Goal: Information Seeking & Learning: Learn about a topic

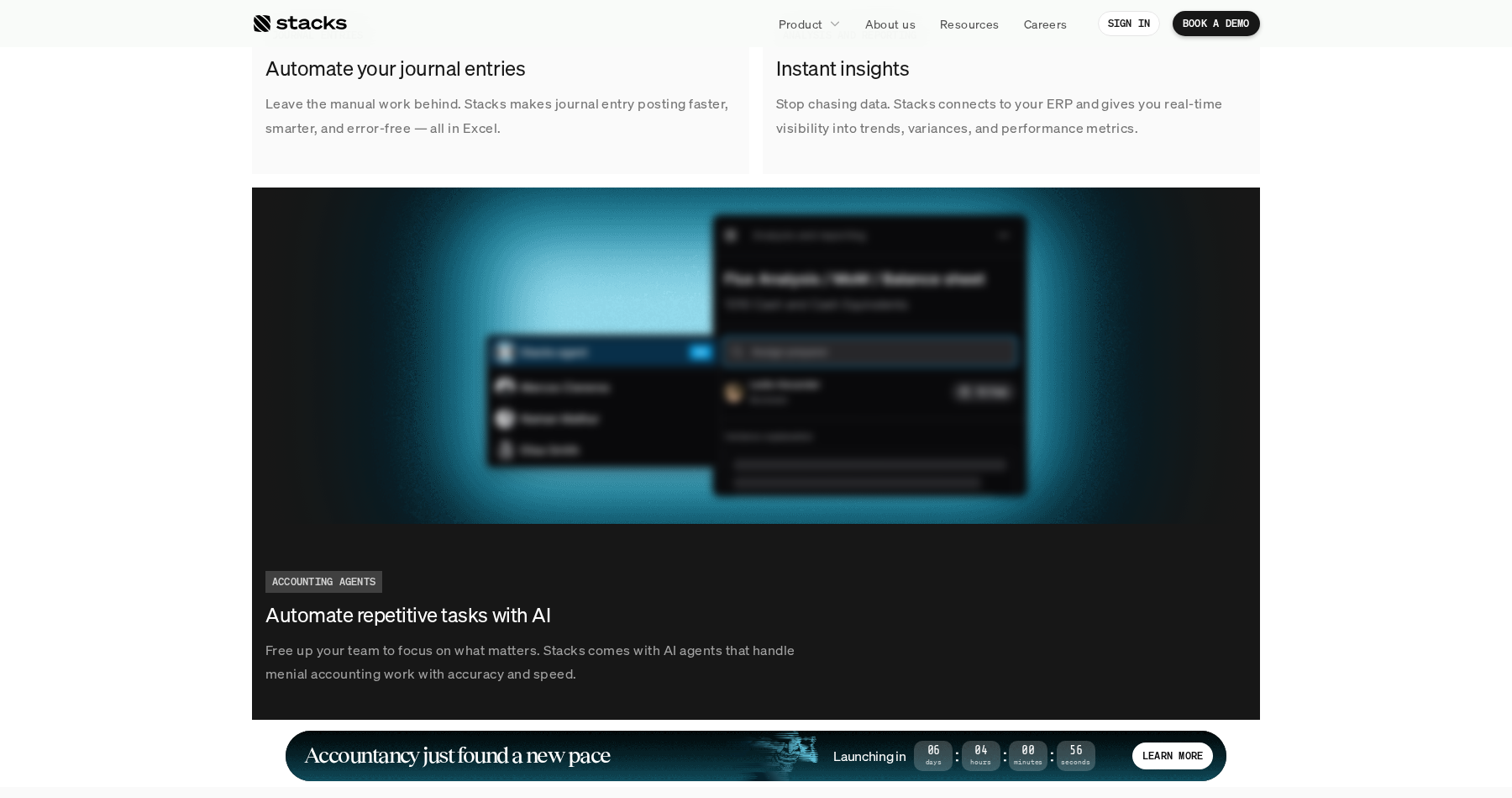
scroll to position [2944, 0]
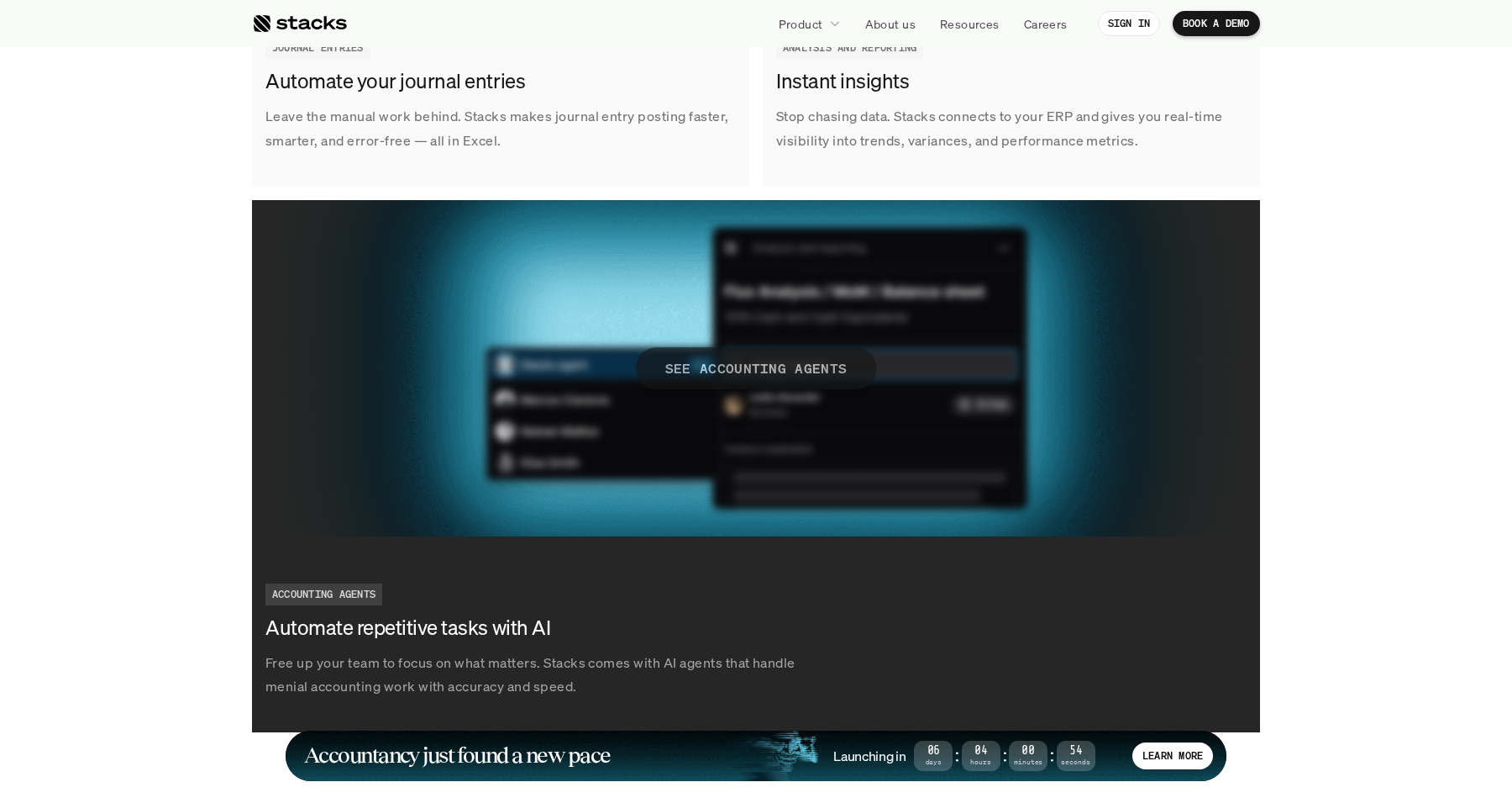
click at [750, 368] on p "SEE ACCOUNTING AGENTS" at bounding box center [756, 367] width 182 height 24
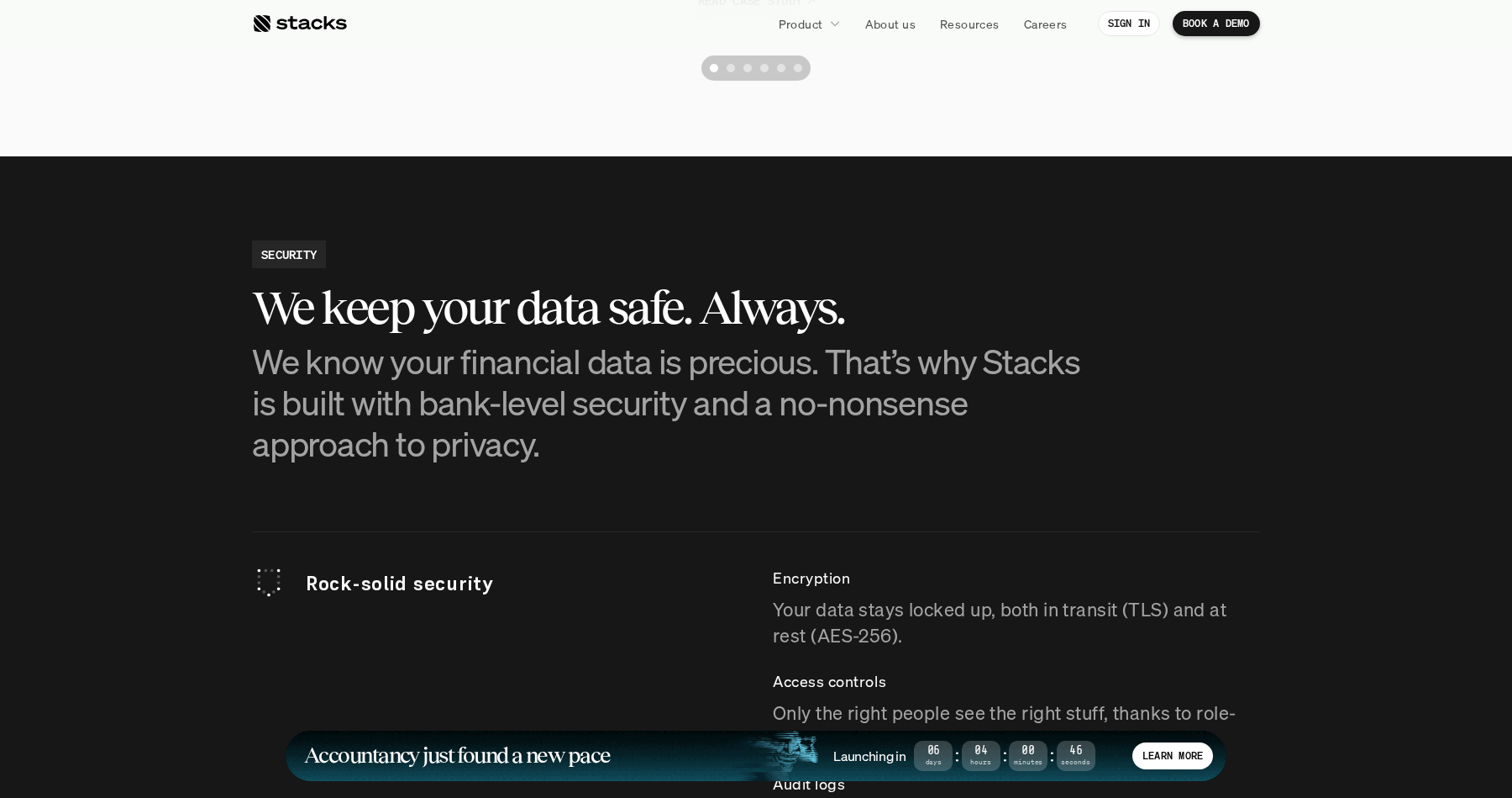
scroll to position [4259, 0]
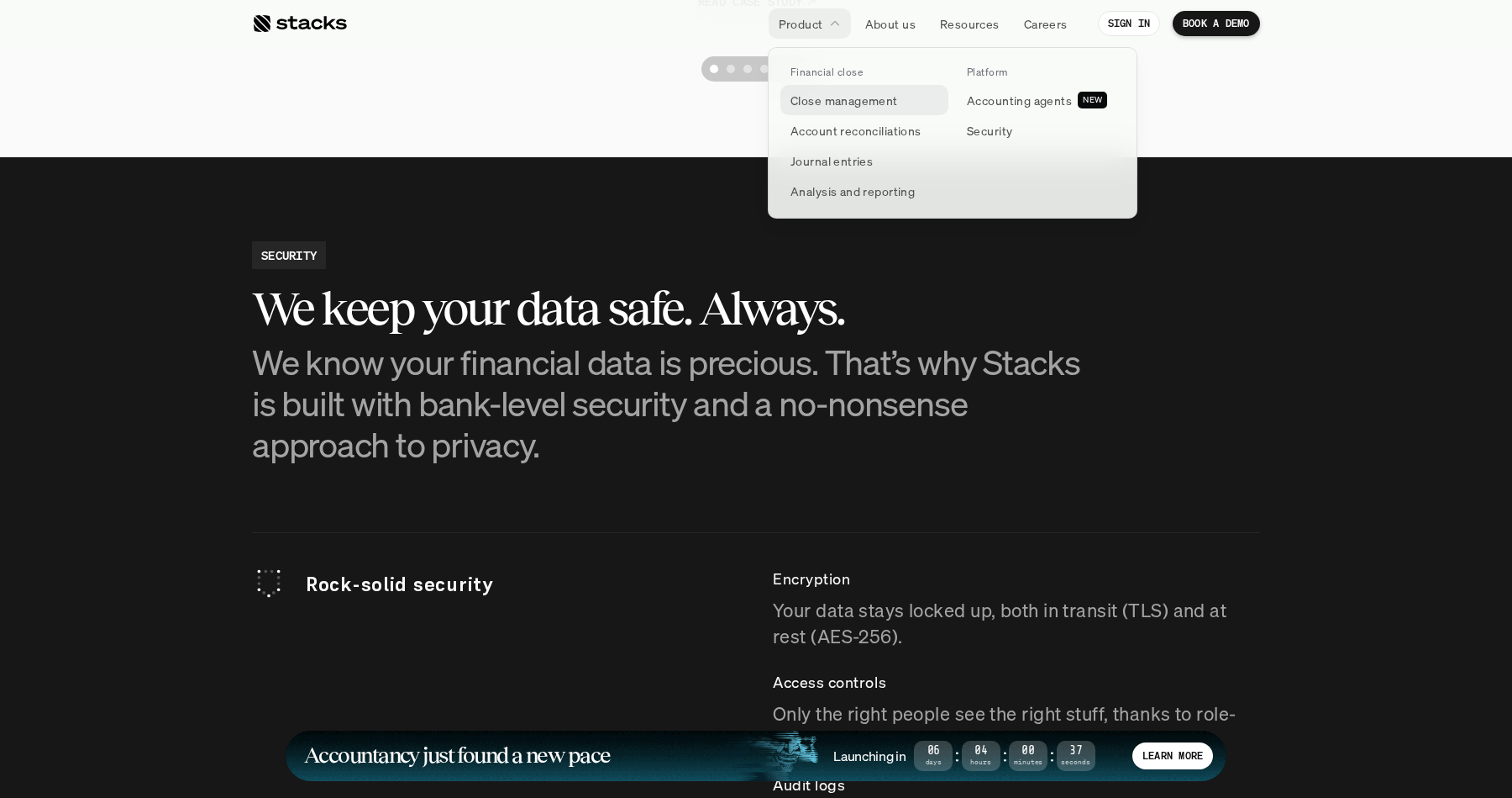
click at [818, 100] on p "Close management" at bounding box center [844, 100] width 107 height 18
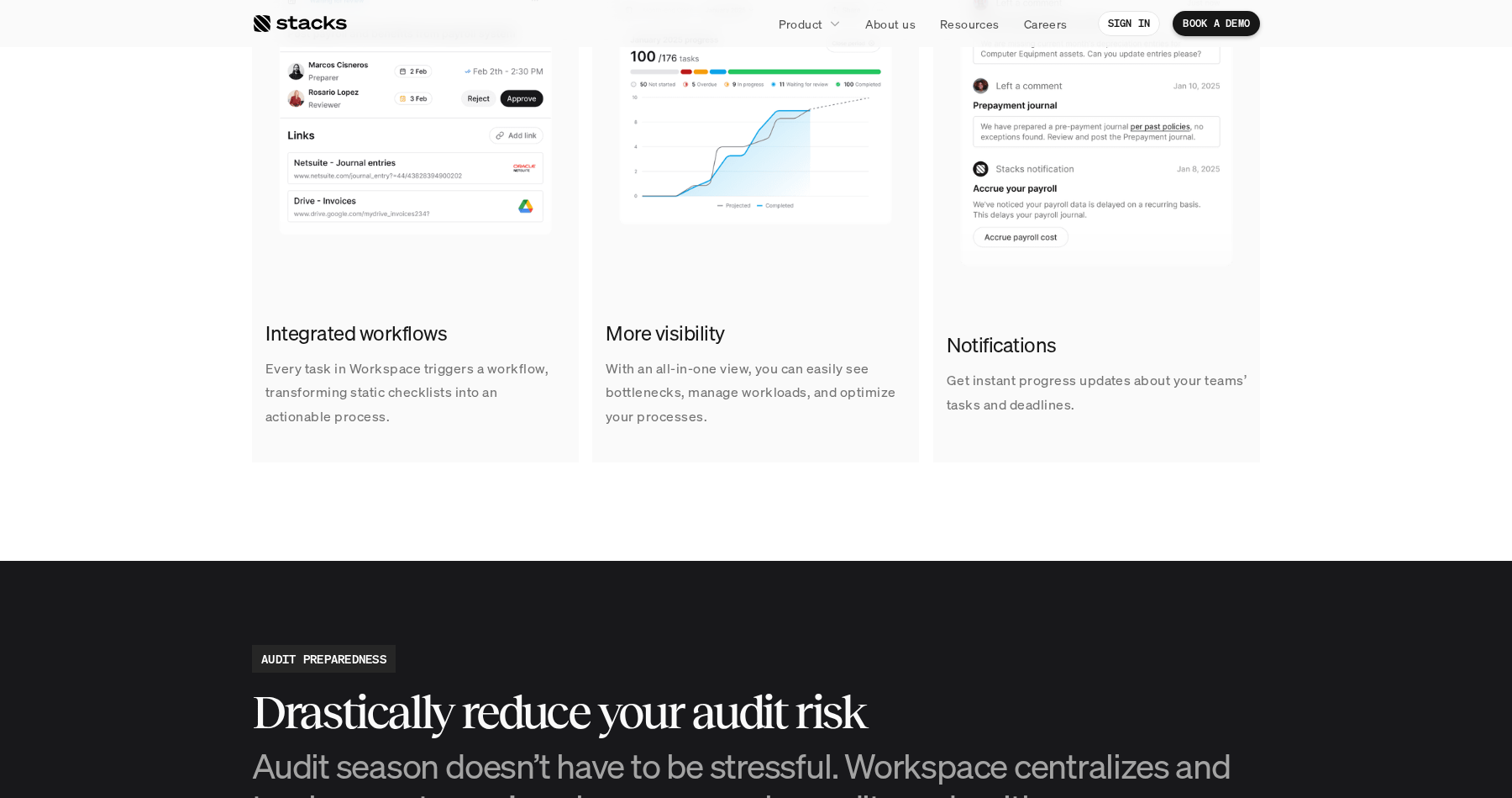
scroll to position [789, 0]
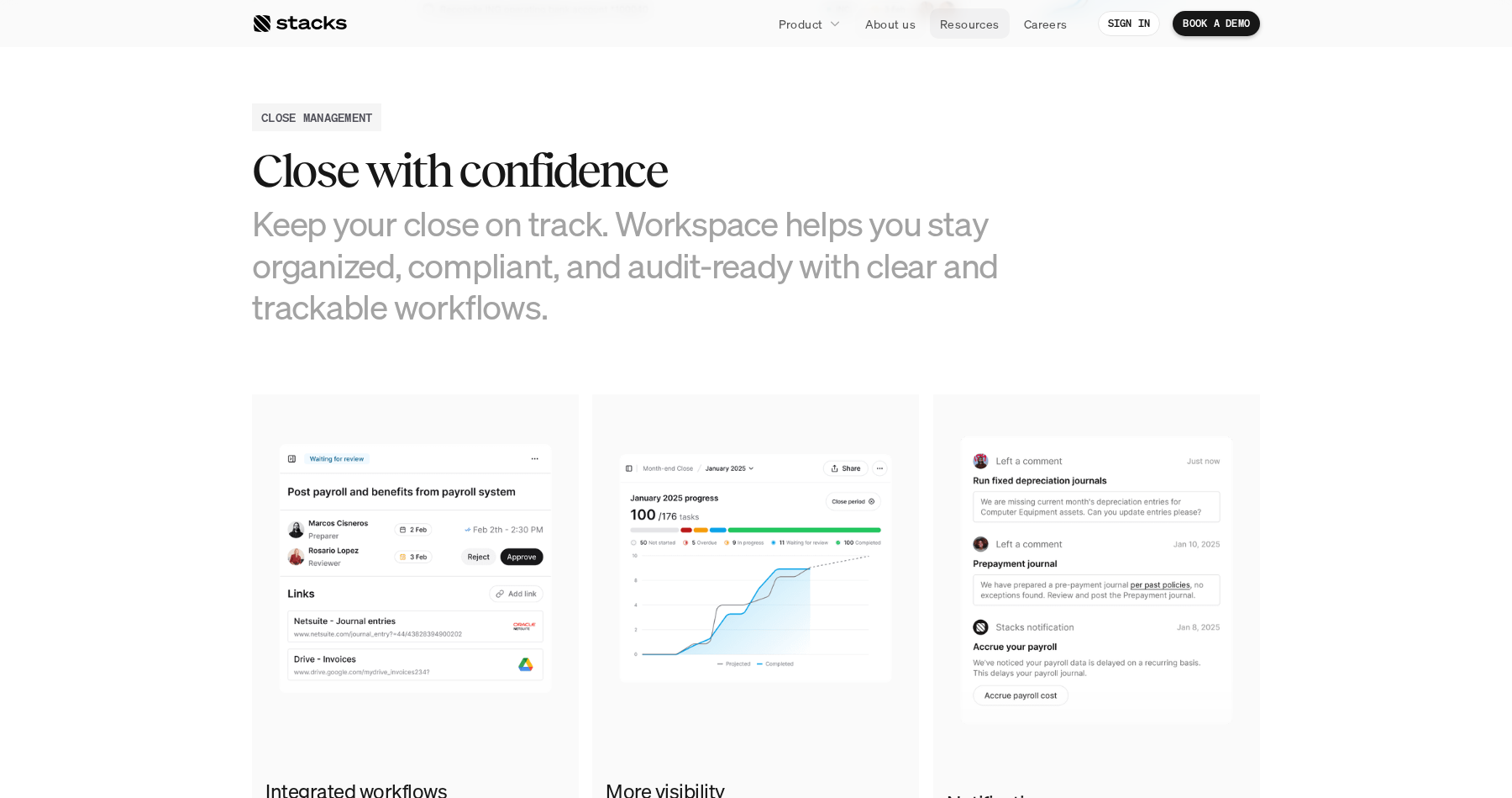
click at [971, 26] on p "Resources" at bounding box center [969, 24] width 60 height 18
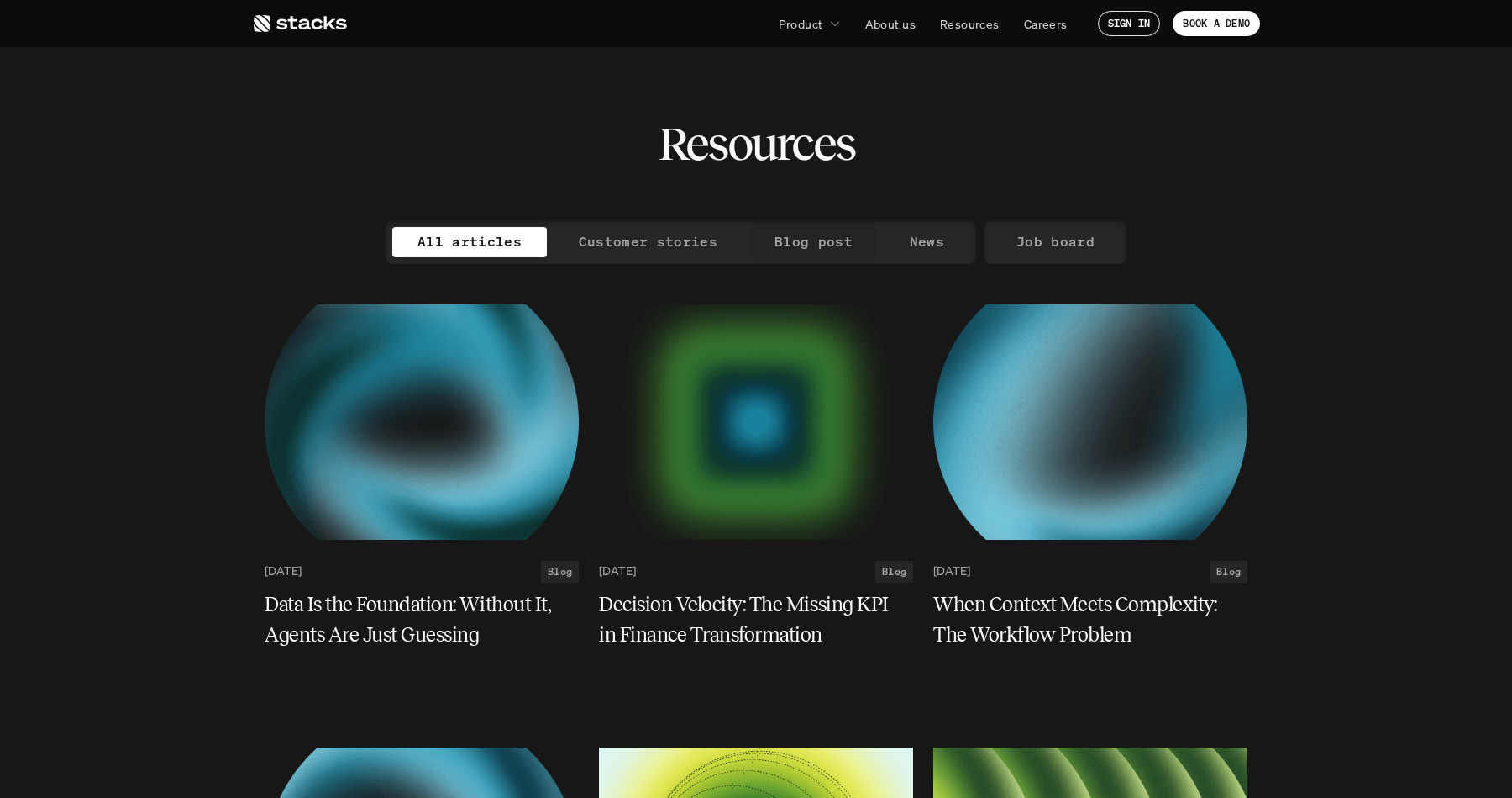
click at [813, 233] on p "Blog post" at bounding box center [813, 242] width 78 height 24
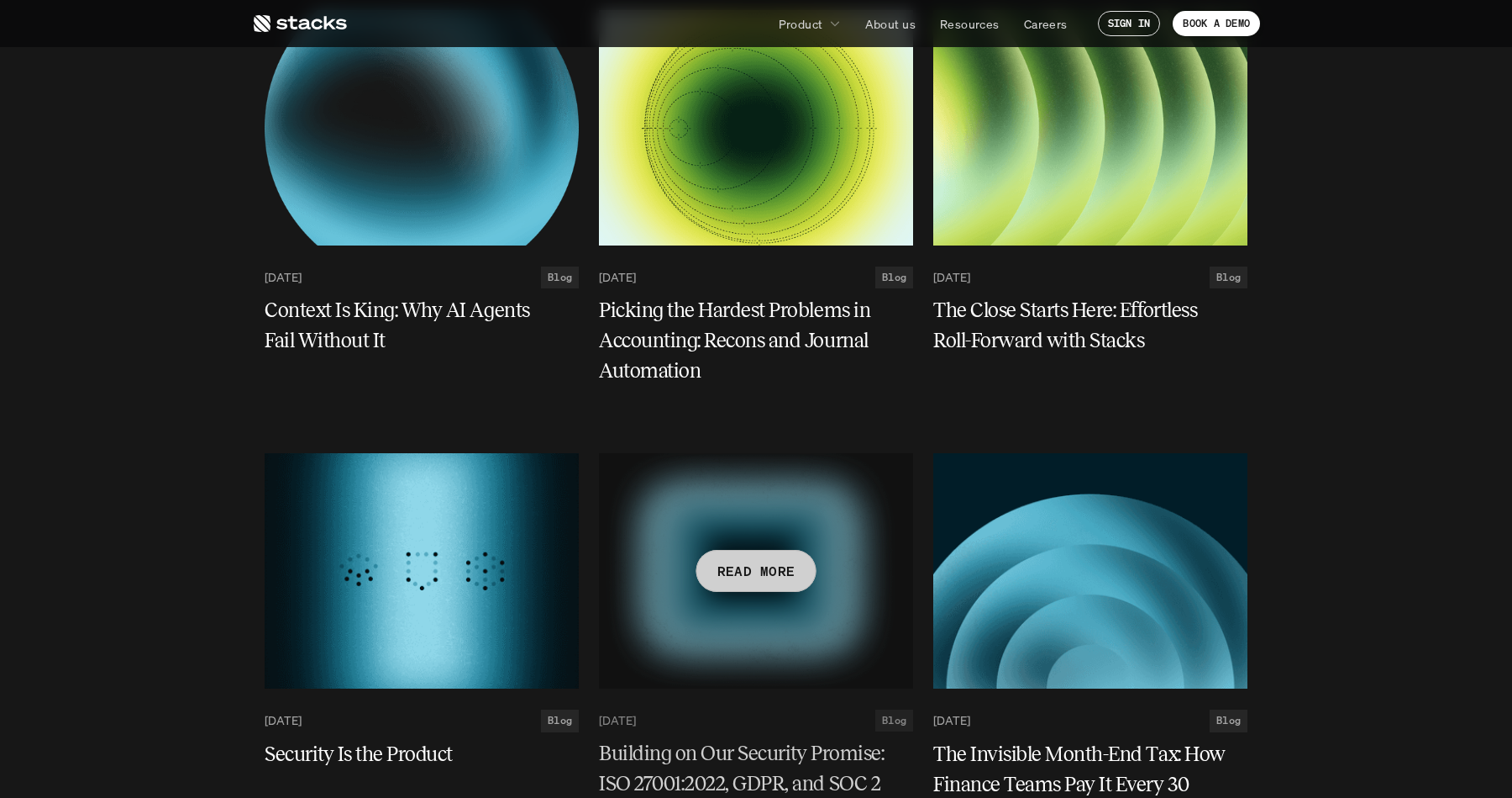
scroll to position [721, 0]
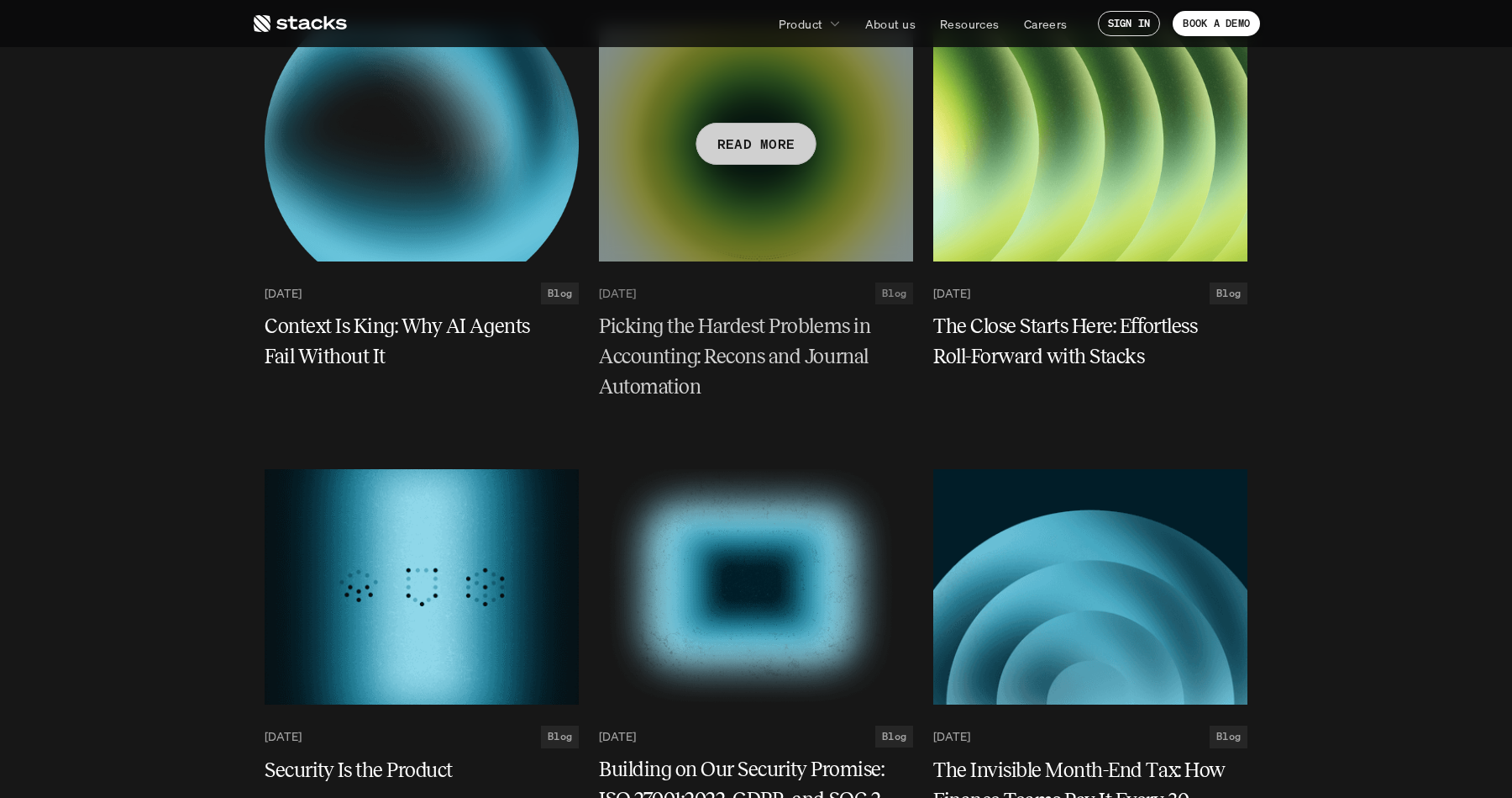
click at [747, 202] on div at bounding box center [756, 143] width 314 height 235
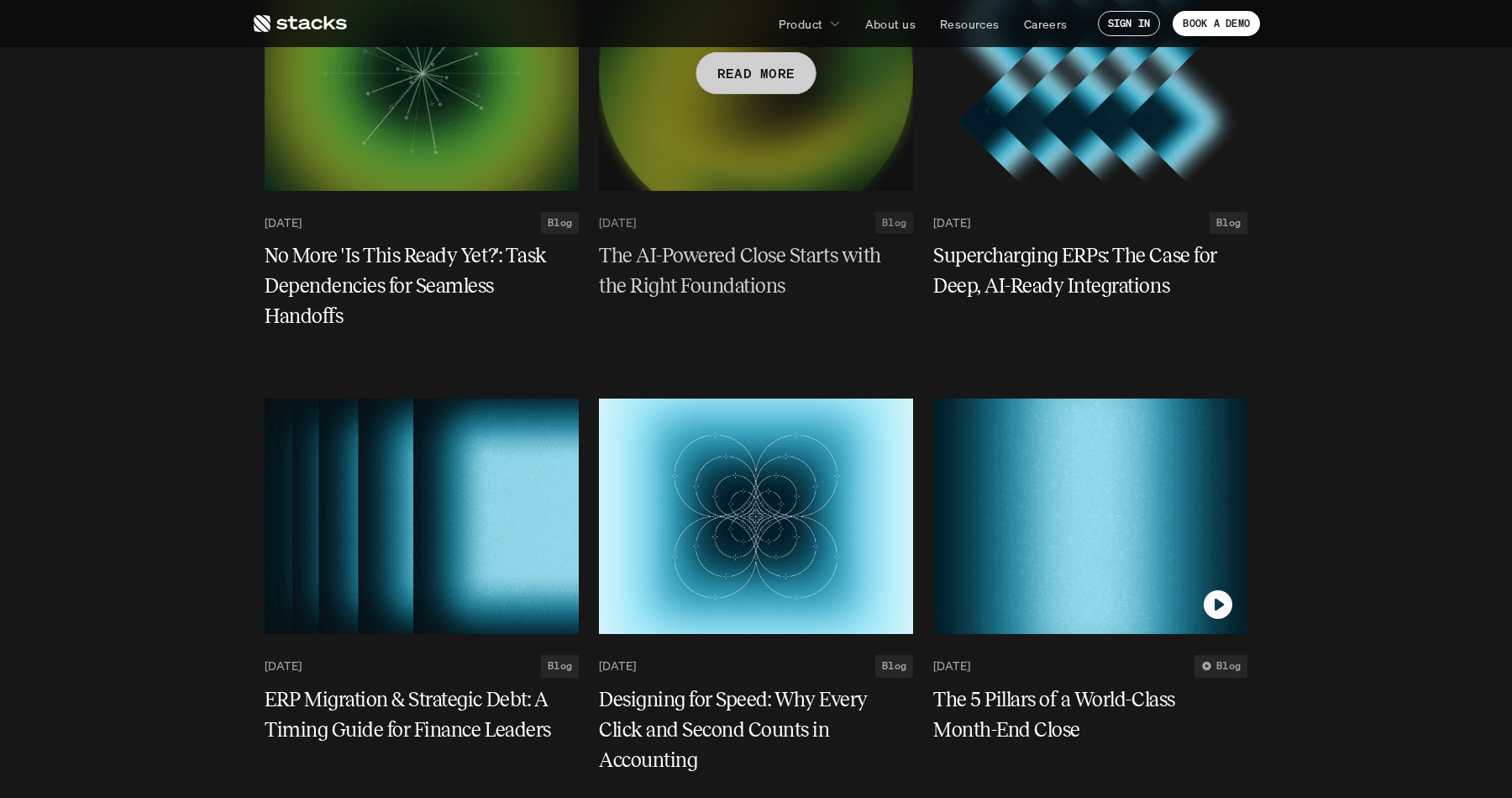
scroll to position [1680, 0]
